Goal: Information Seeking & Learning: Learn about a topic

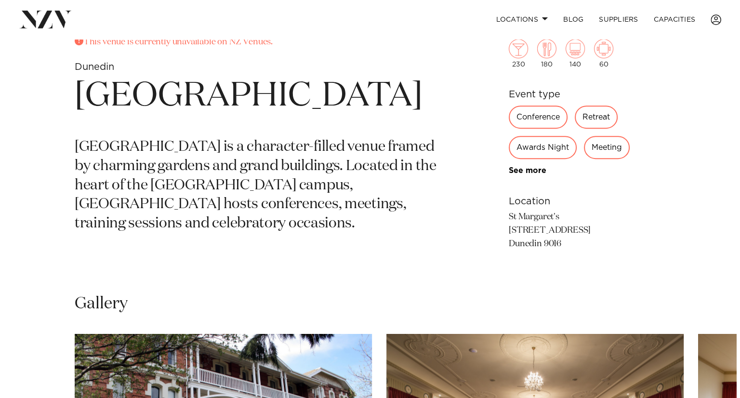
scroll to position [674, 0]
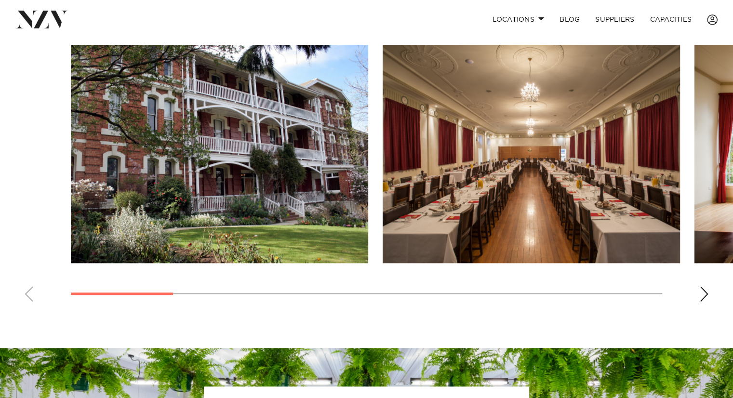
click at [582, 94] on img "2 / 11" at bounding box center [531, 154] width 297 height 218
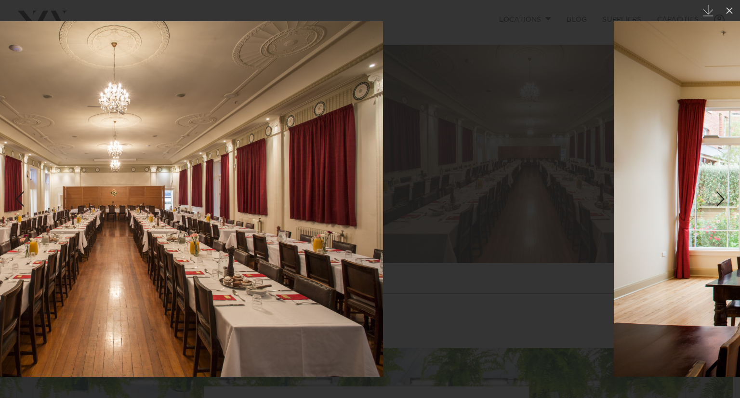
drag, startPoint x: 589, startPoint y: 217, endPoint x: 291, endPoint y: 199, distance: 297.8
click at [293, 201] on img at bounding box center [116, 199] width 533 height 356
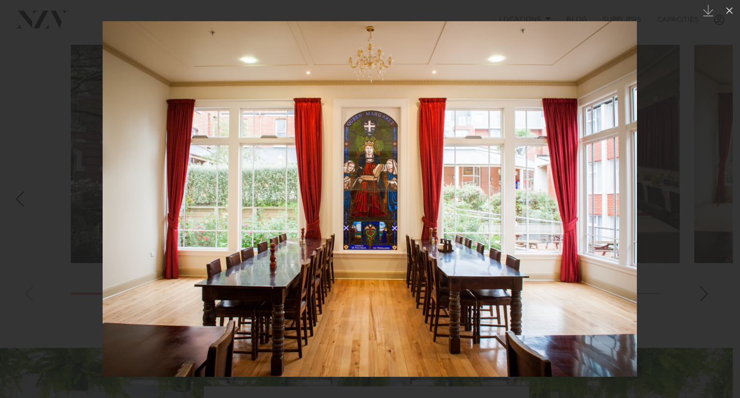
drag, startPoint x: 262, startPoint y: 209, endPoint x: 457, endPoint y: 222, distance: 196.0
click at [453, 222] on img at bounding box center [370, 199] width 534 height 356
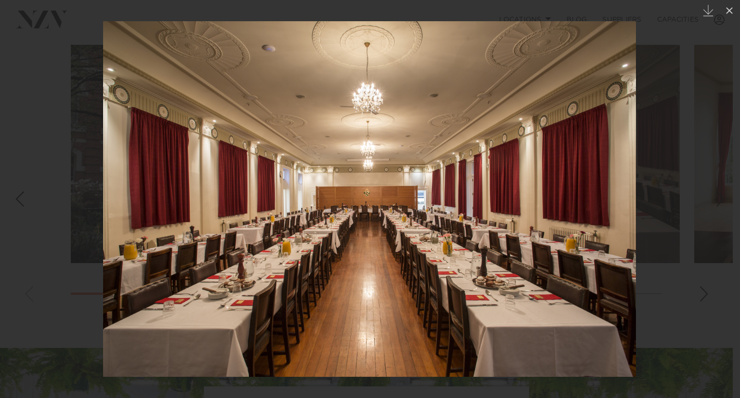
drag, startPoint x: 515, startPoint y: 238, endPoint x: 311, endPoint y: 216, distance: 204.9
click at [345, 229] on img at bounding box center [369, 199] width 533 height 356
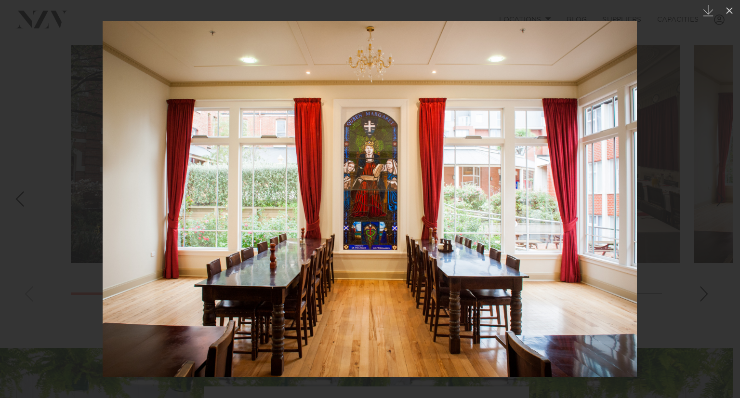
drag, startPoint x: 507, startPoint y: 226, endPoint x: 217, endPoint y: 224, distance: 290.5
click at [259, 224] on img at bounding box center [370, 199] width 534 height 356
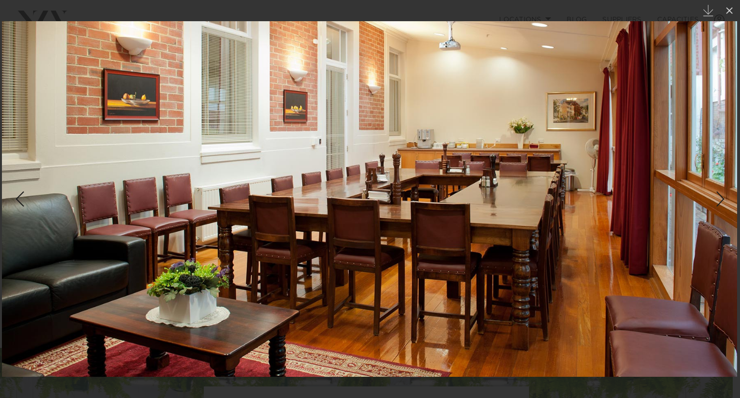
drag, startPoint x: 611, startPoint y: 174, endPoint x: 157, endPoint y: 224, distance: 457.0
click at [289, 203] on img at bounding box center [369, 199] width 735 height 356
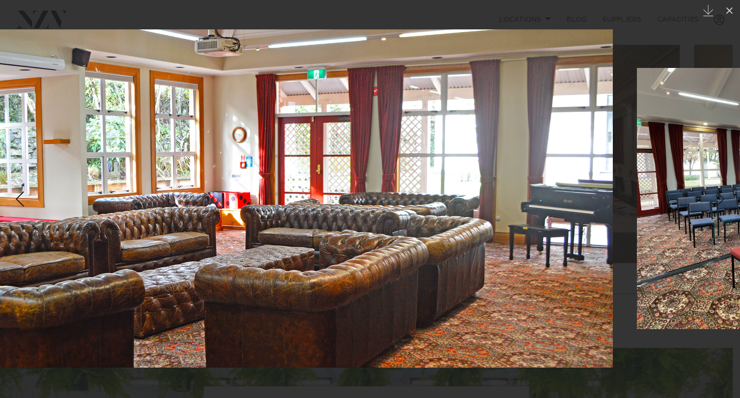
drag, startPoint x: 532, startPoint y: 203, endPoint x: 268, endPoint y: 242, distance: 266.8
click at [302, 236] on img at bounding box center [243, 198] width 740 height 338
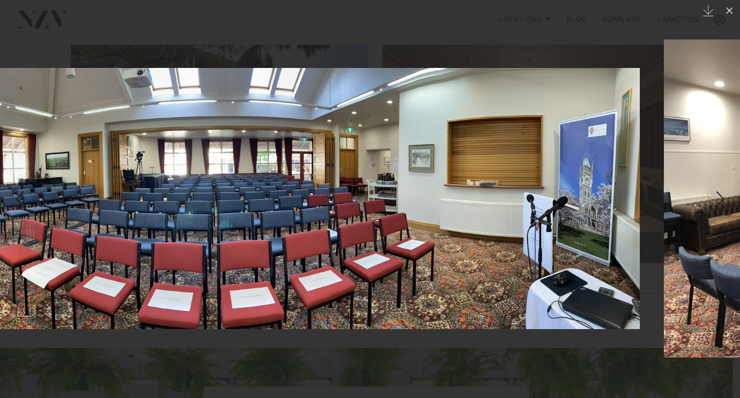
drag, startPoint x: 538, startPoint y: 234, endPoint x: 171, endPoint y: 245, distance: 366.8
click at [256, 245] on img at bounding box center [270, 198] width 740 height 261
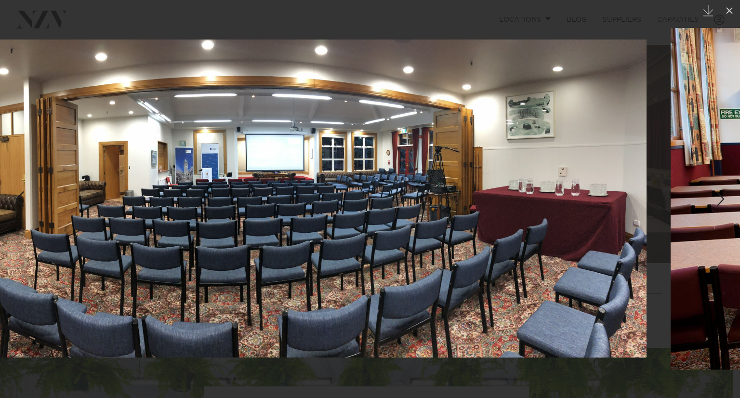
drag, startPoint x: 630, startPoint y: 211, endPoint x: 268, endPoint y: 247, distance: 364.1
click at [370, 235] on img at bounding box center [277, 199] width 740 height 318
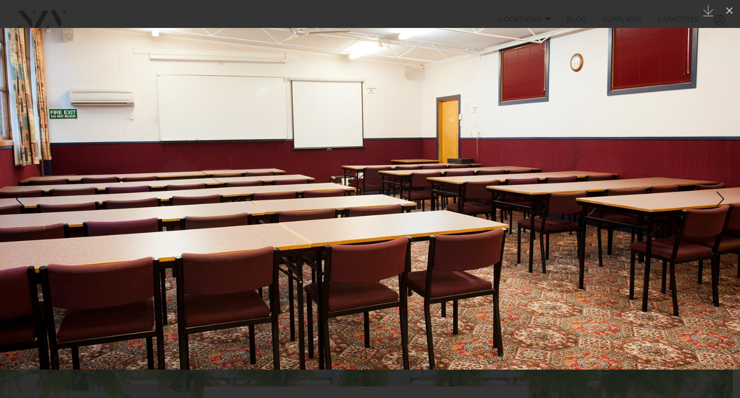
drag, startPoint x: 542, startPoint y: 217, endPoint x: 112, endPoint y: 248, distance: 431.8
click at [175, 241] on img at bounding box center [370, 199] width 740 height 342
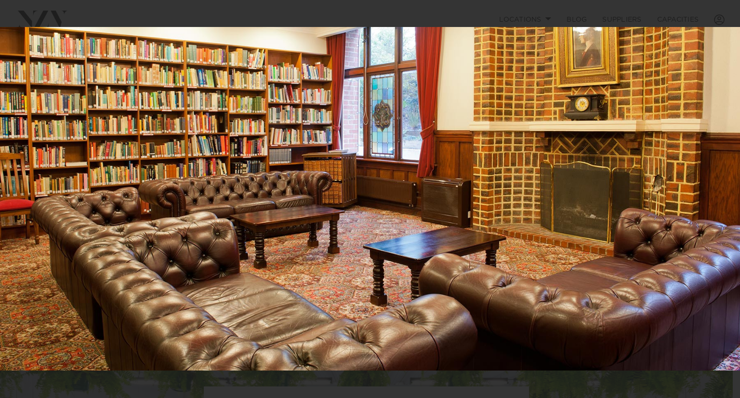
drag, startPoint x: 571, startPoint y: 225, endPoint x: 274, endPoint y: 236, distance: 297.5
click at [351, 235] on img at bounding box center [370, 199] width 740 height 344
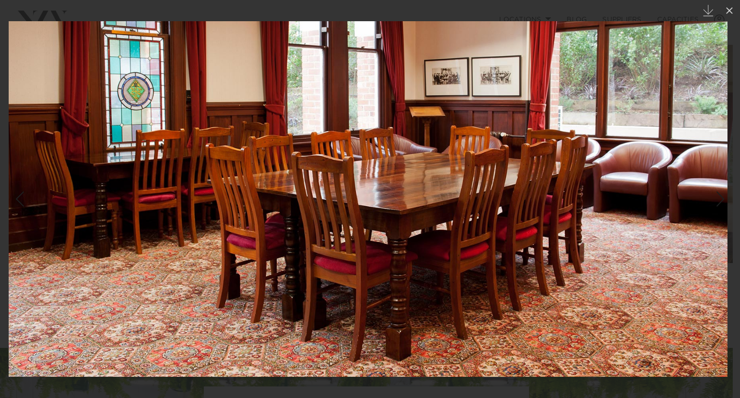
drag, startPoint x: 558, startPoint y: 206, endPoint x: 384, endPoint y: 227, distance: 176.2
click at [411, 224] on img at bounding box center [368, 199] width 719 height 356
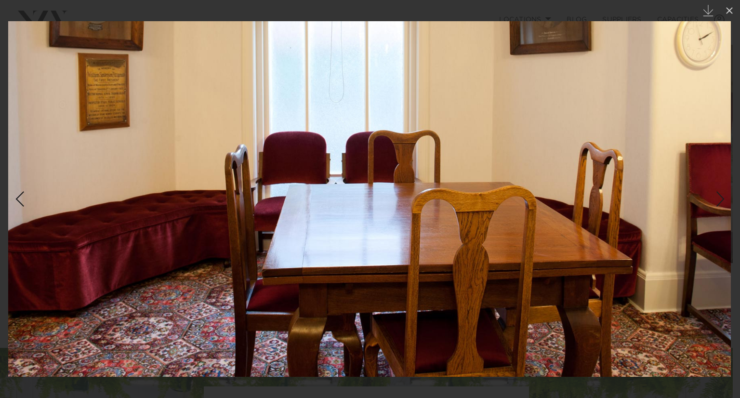
drag, startPoint x: 561, startPoint y: 230, endPoint x: 150, endPoint y: 253, distance: 411.1
click at [234, 253] on img at bounding box center [369, 199] width 723 height 356
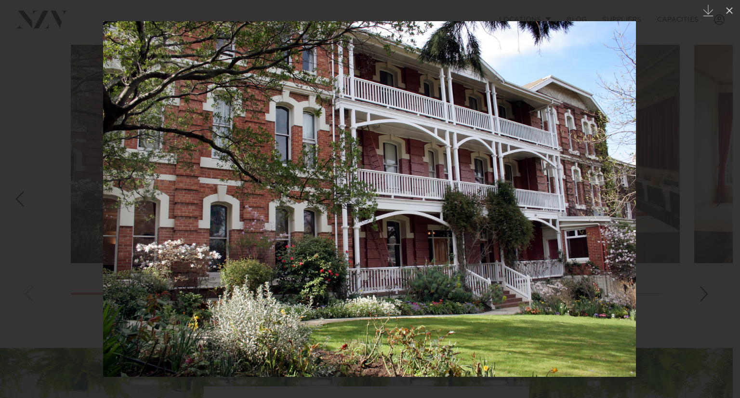
drag, startPoint x: 499, startPoint y: 264, endPoint x: 202, endPoint y: 286, distance: 297.6
click at [292, 284] on img at bounding box center [369, 199] width 533 height 356
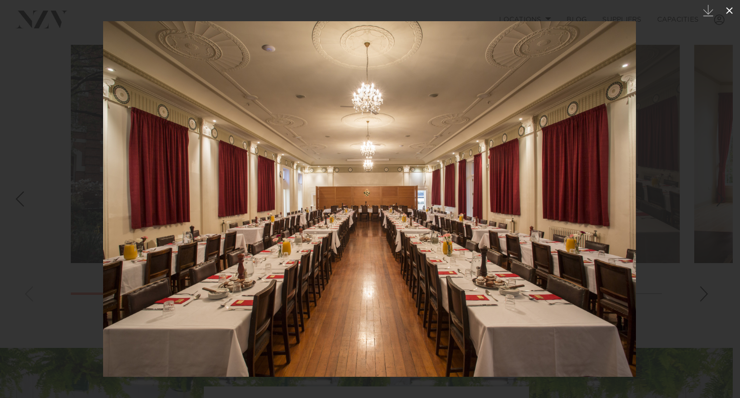
click at [728, 12] on icon at bounding box center [730, 11] width 12 height 12
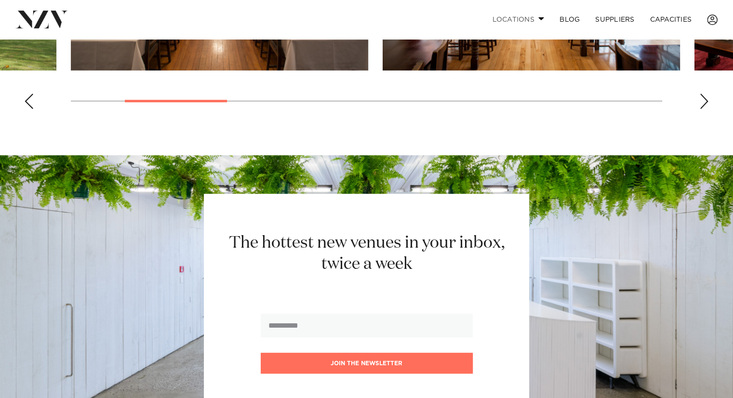
scroll to position [674, 0]
